Goal: Information Seeking & Learning: Learn about a topic

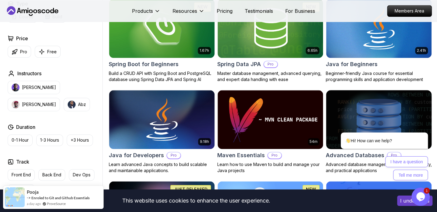
scroll to position [354, 0]
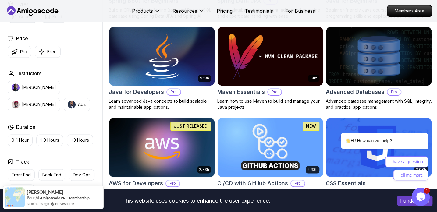
click at [157, 66] on img at bounding box center [161, 56] width 111 height 62
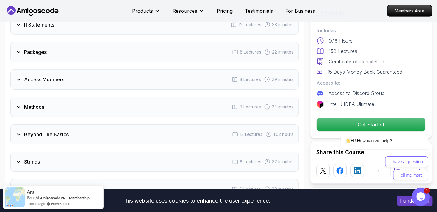
scroll to position [933, 0]
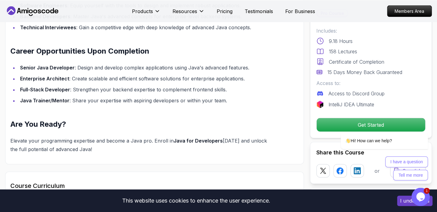
scroll to position [579, 0]
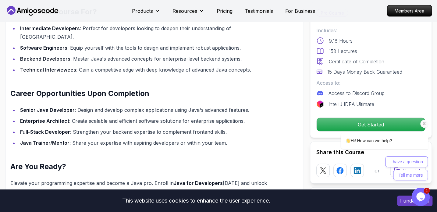
click at [362, 124] on div at bounding box center [376, 124] width 103 height 8
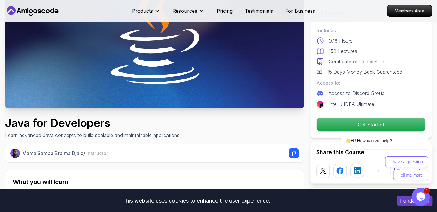
scroll to position [96, 0]
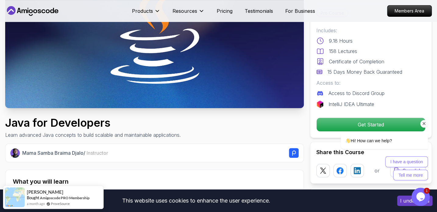
click at [369, 124] on div at bounding box center [376, 124] width 103 height 8
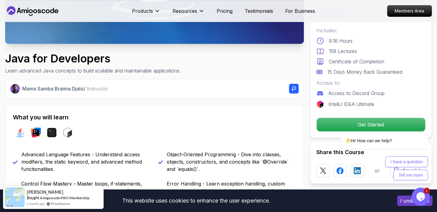
scroll to position [161, 0]
drag, startPoint x: 418, startPoint y: 194, endPoint x: 412, endPoint y: 189, distance: 7.8
click at [417, 193] on icon "Opens Chat This icon Opens the chat window." at bounding box center [420, 197] width 10 height 10
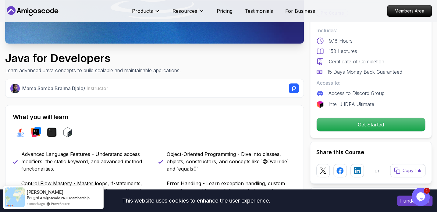
scroll to position [0, 0]
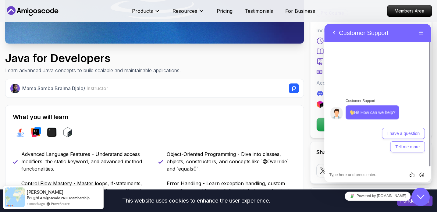
click at [269, 72] on div "Java for Developers Learn advanced Java concepts to build scalable and maintain…" at bounding box center [154, 63] width 299 height 22
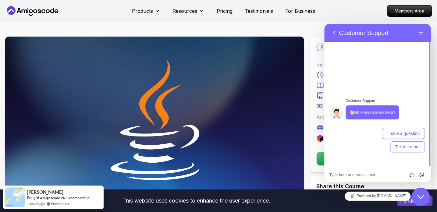
click at [424, 197] on icon "Close Chat This icon closes the chat window." at bounding box center [420, 196] width 7 height 7
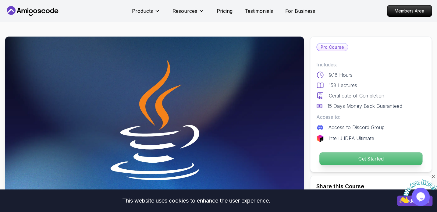
click at [359, 158] on p "Get Started" at bounding box center [370, 158] width 103 height 13
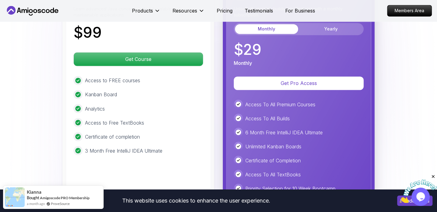
scroll to position [1545, 0]
